Goal: Task Accomplishment & Management: Complete application form

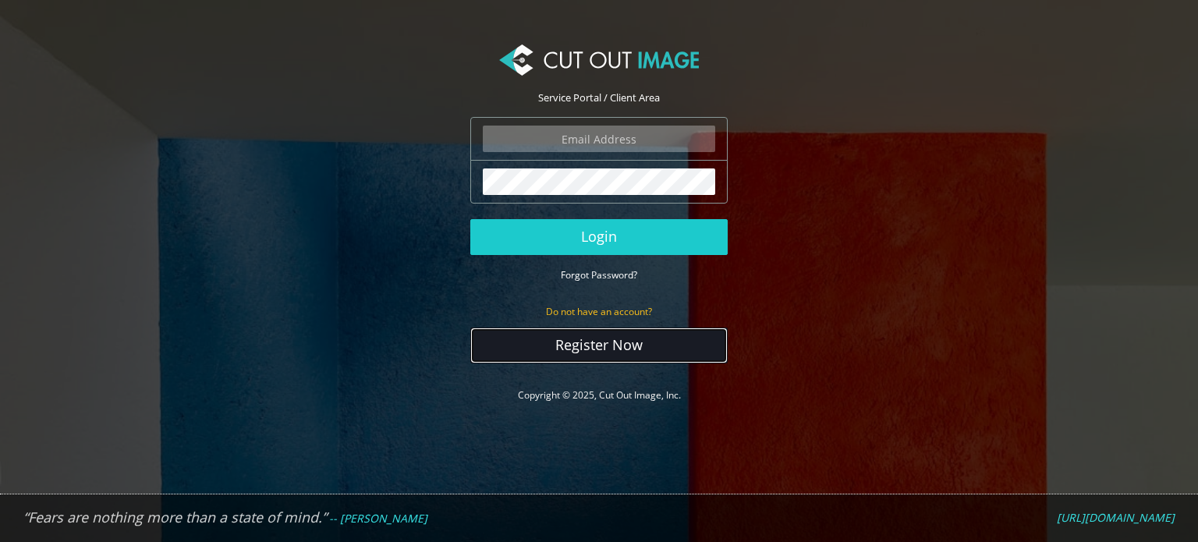
click at [610, 338] on link "Register Now" at bounding box center [598, 346] width 257 height 36
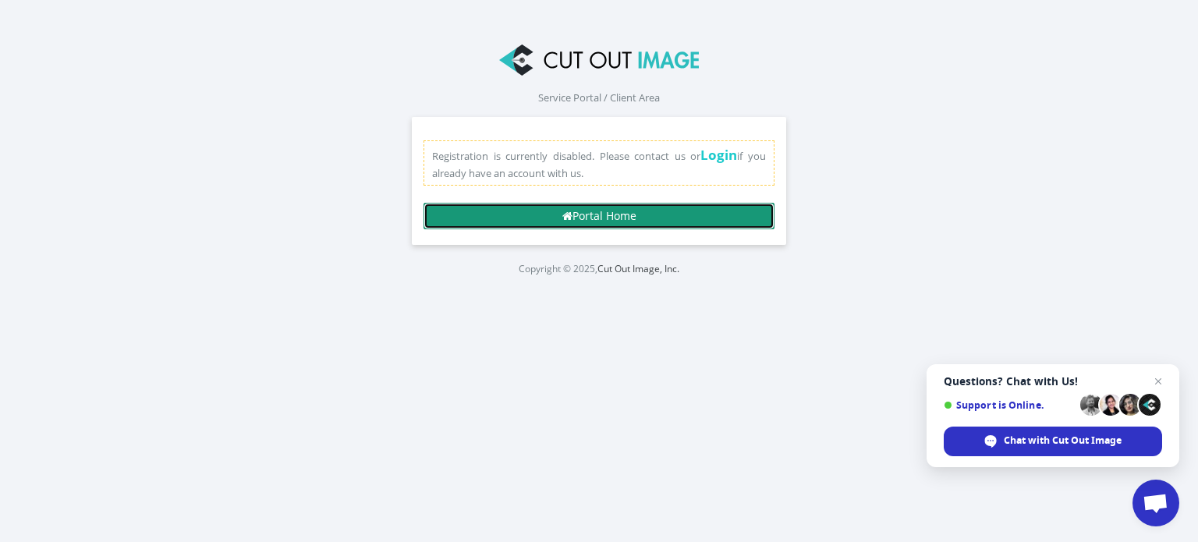
click at [674, 218] on link "Portal Home" at bounding box center [599, 216] width 351 height 27
